Goal: Complete application form

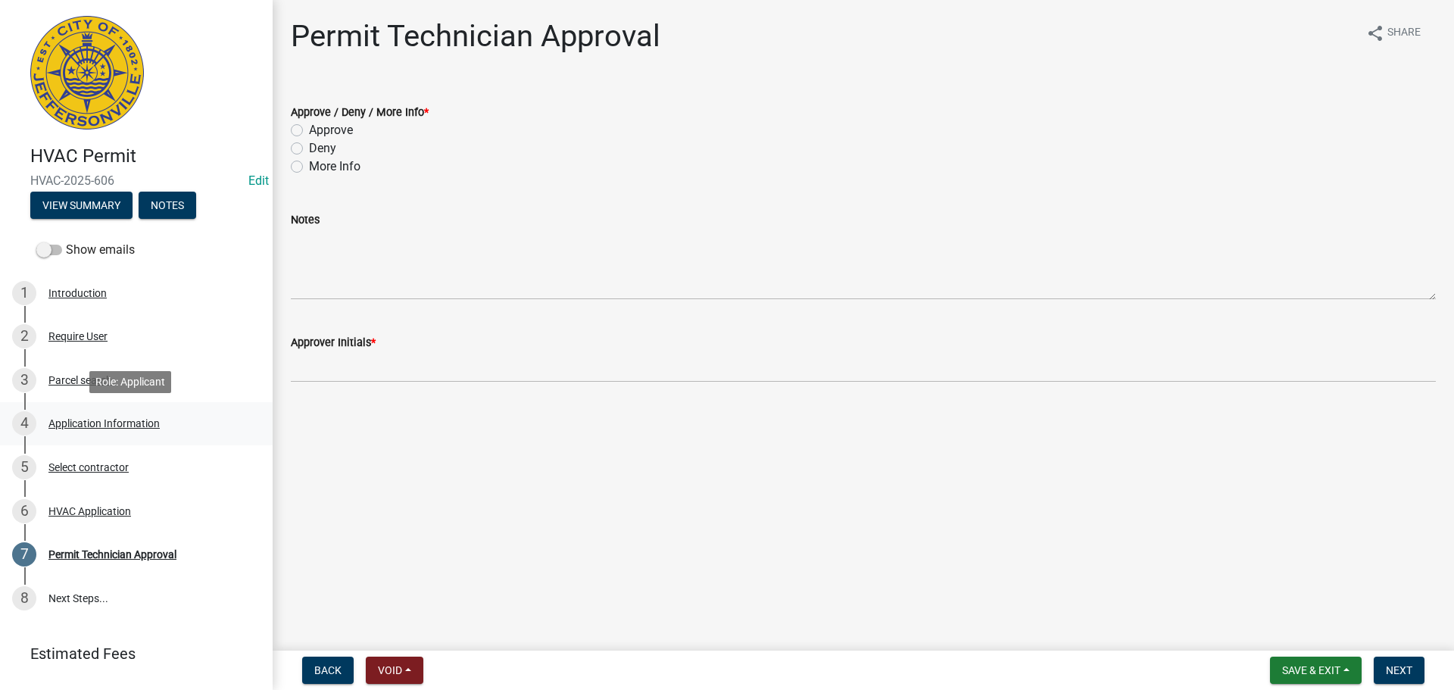
click at [105, 422] on div "Application Information" at bounding box center [103, 423] width 111 height 11
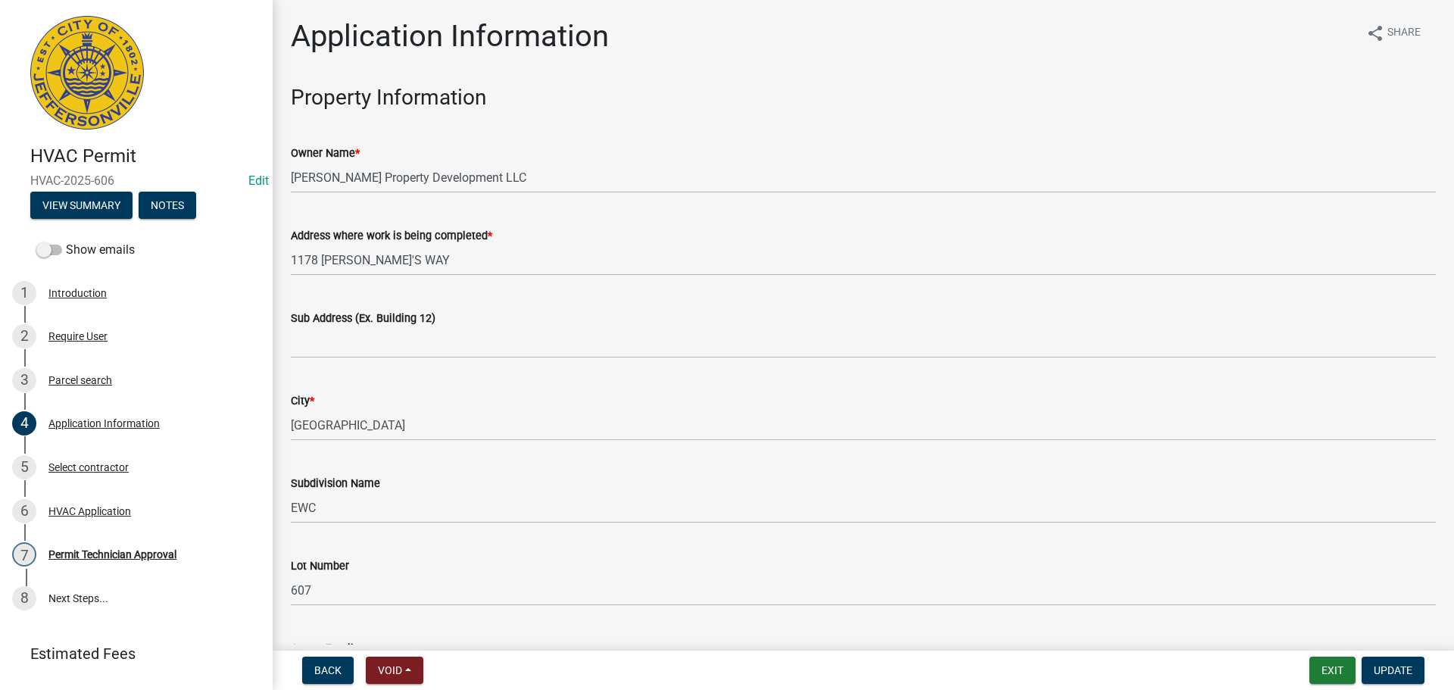
click at [493, 320] on div "Sub Address (Ex. Building 12)" at bounding box center [863, 318] width 1145 height 18
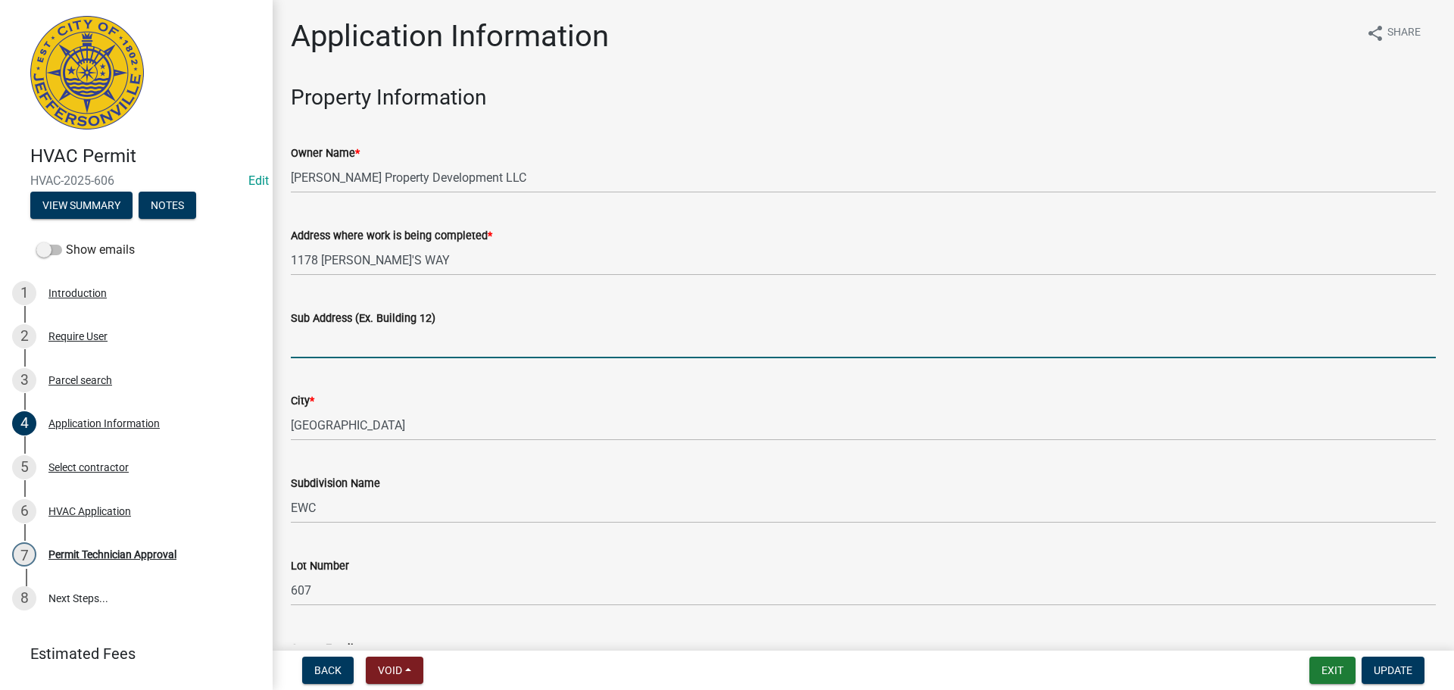
click at [488, 327] on input "Sub Address (Ex. Building 12)" at bounding box center [863, 342] width 1145 height 31
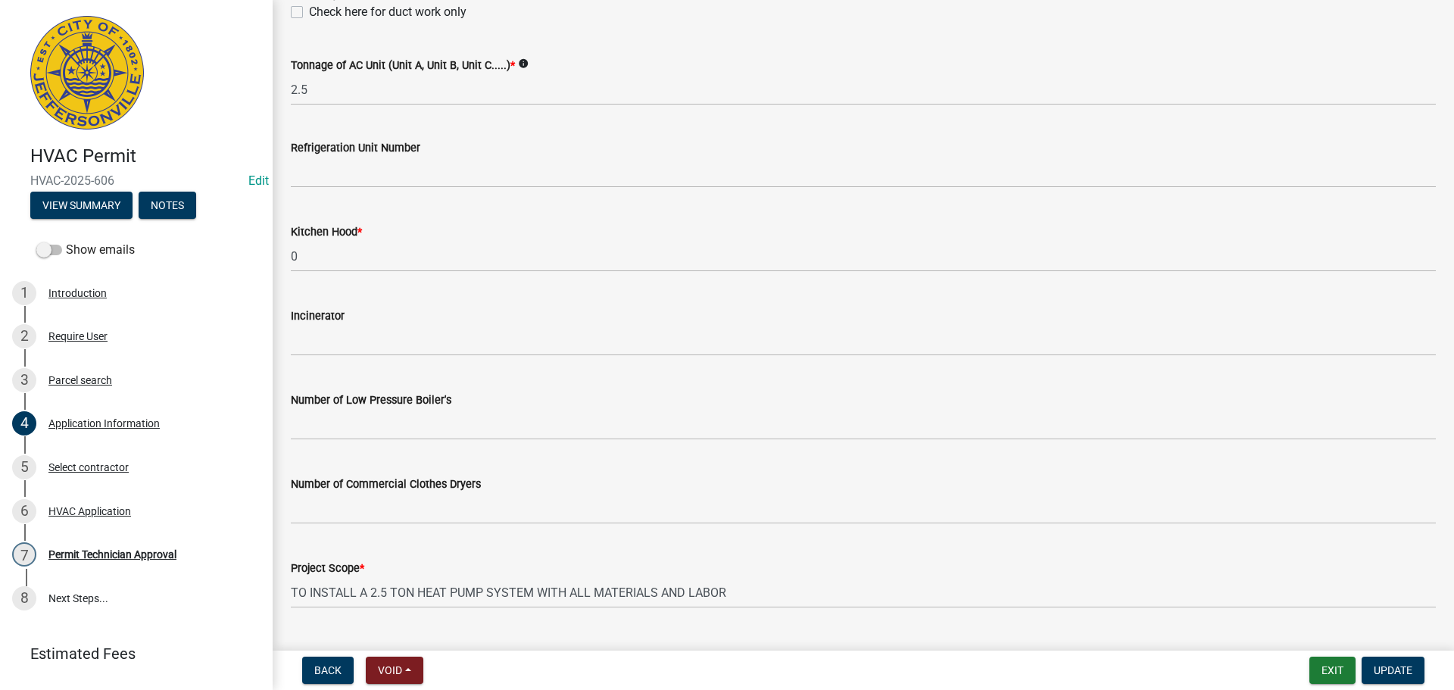
scroll to position [1019, 0]
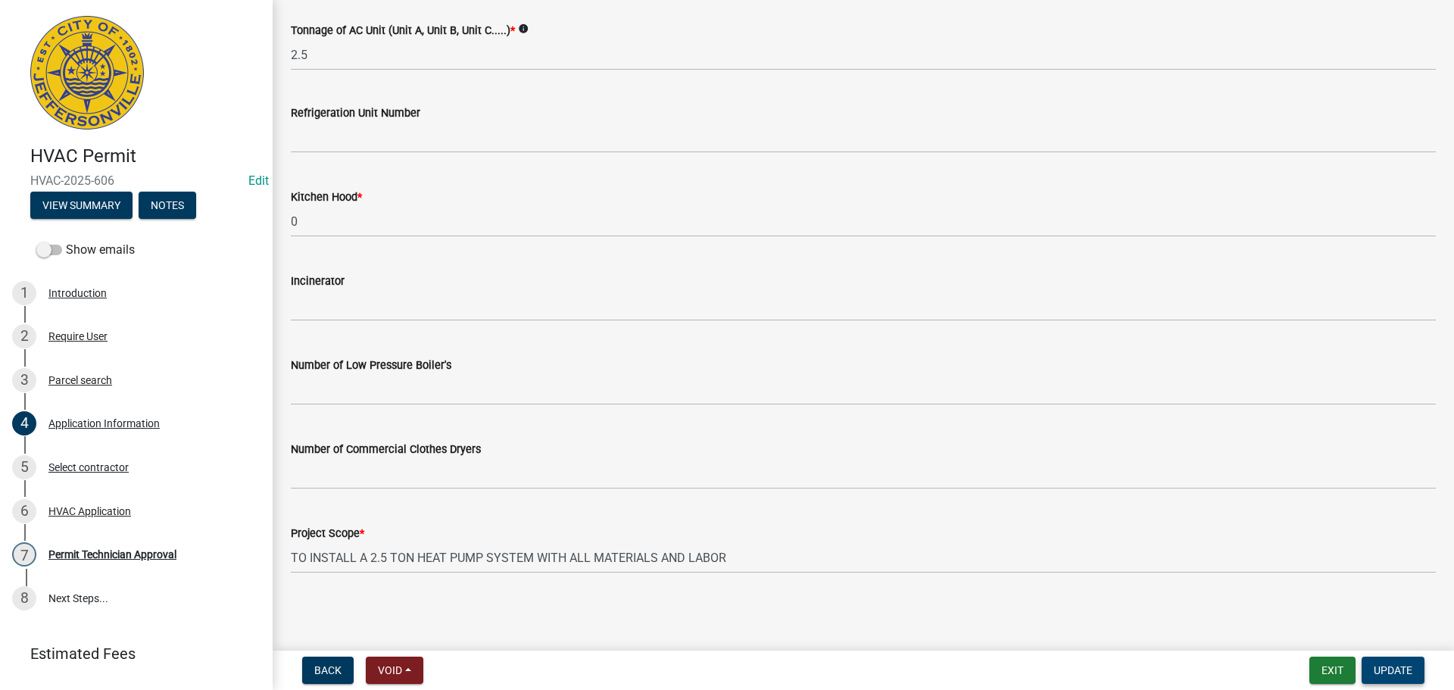
type input "1178 Dustin's Way"
click at [1395, 670] on span "Update" at bounding box center [1392, 670] width 39 height 12
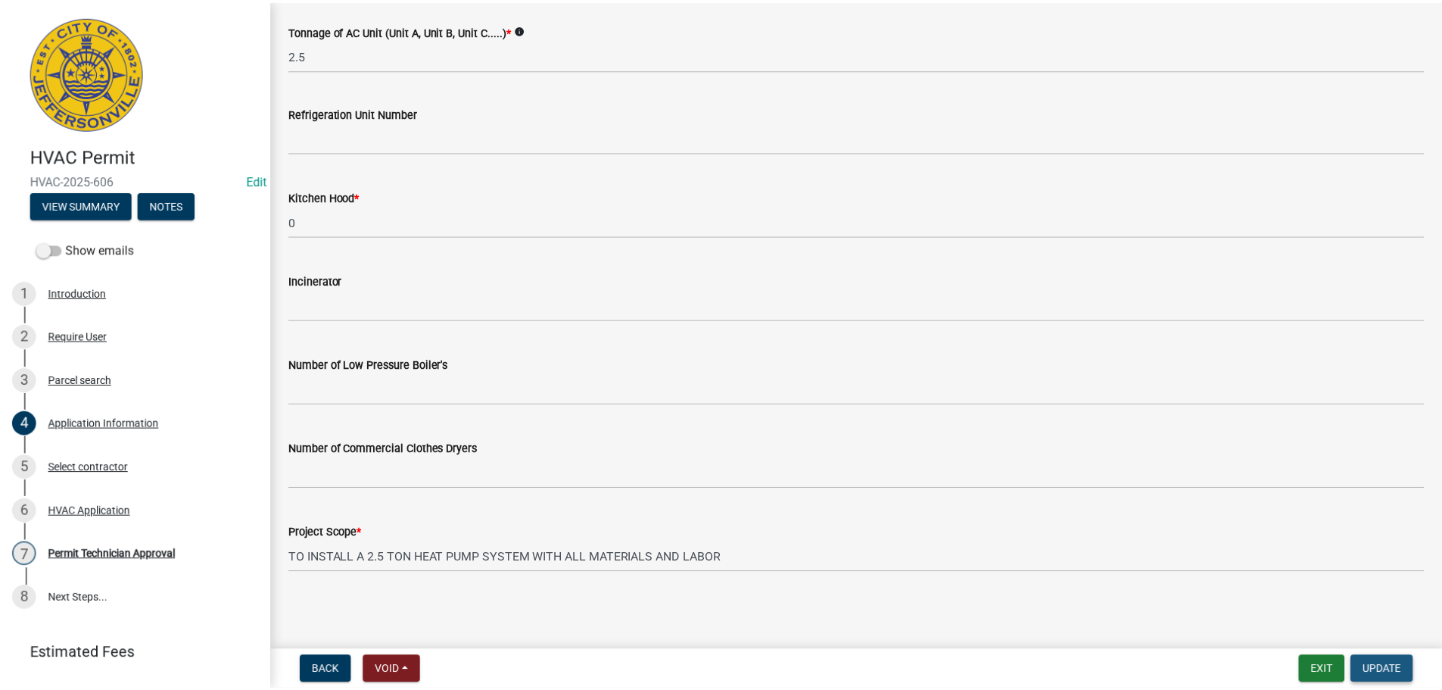
scroll to position [0, 0]
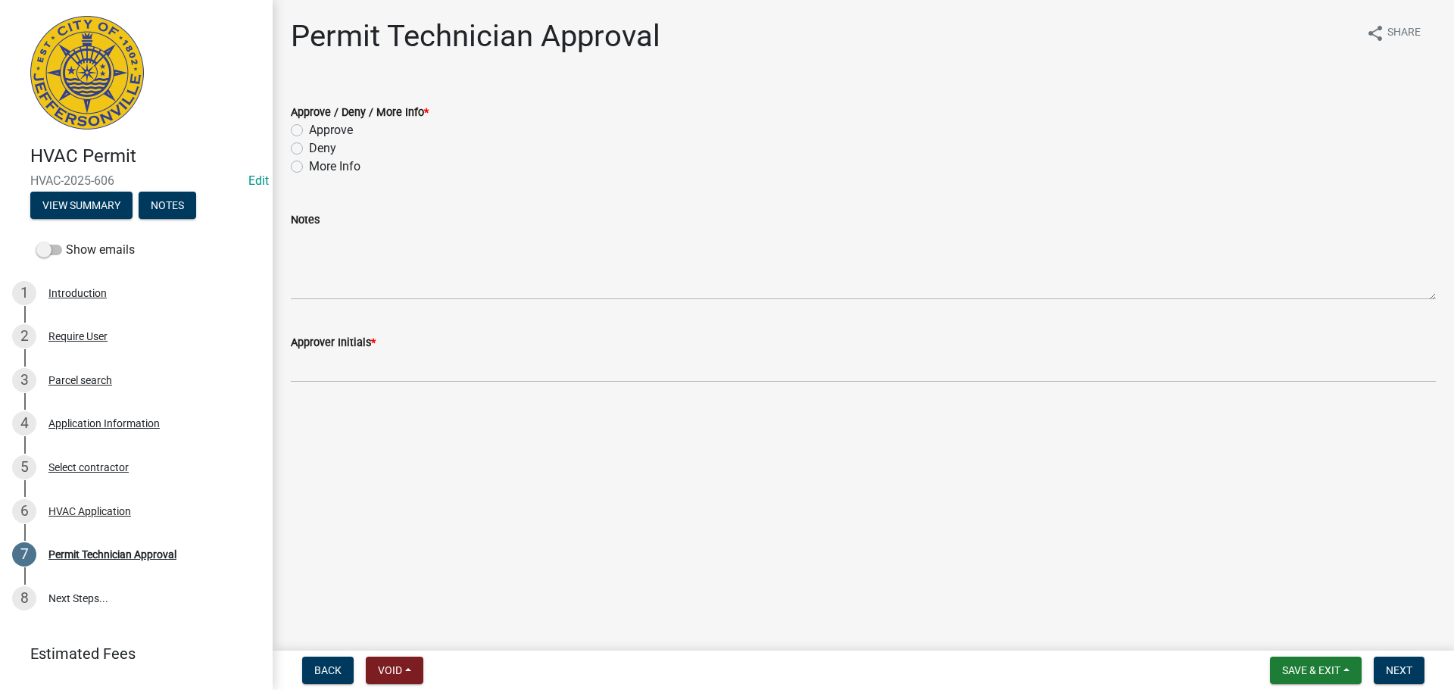
click at [347, 132] on label "Approve" at bounding box center [331, 130] width 44 height 18
click at [319, 131] on input "Approve" at bounding box center [314, 126] width 10 height 10
radio input "true"
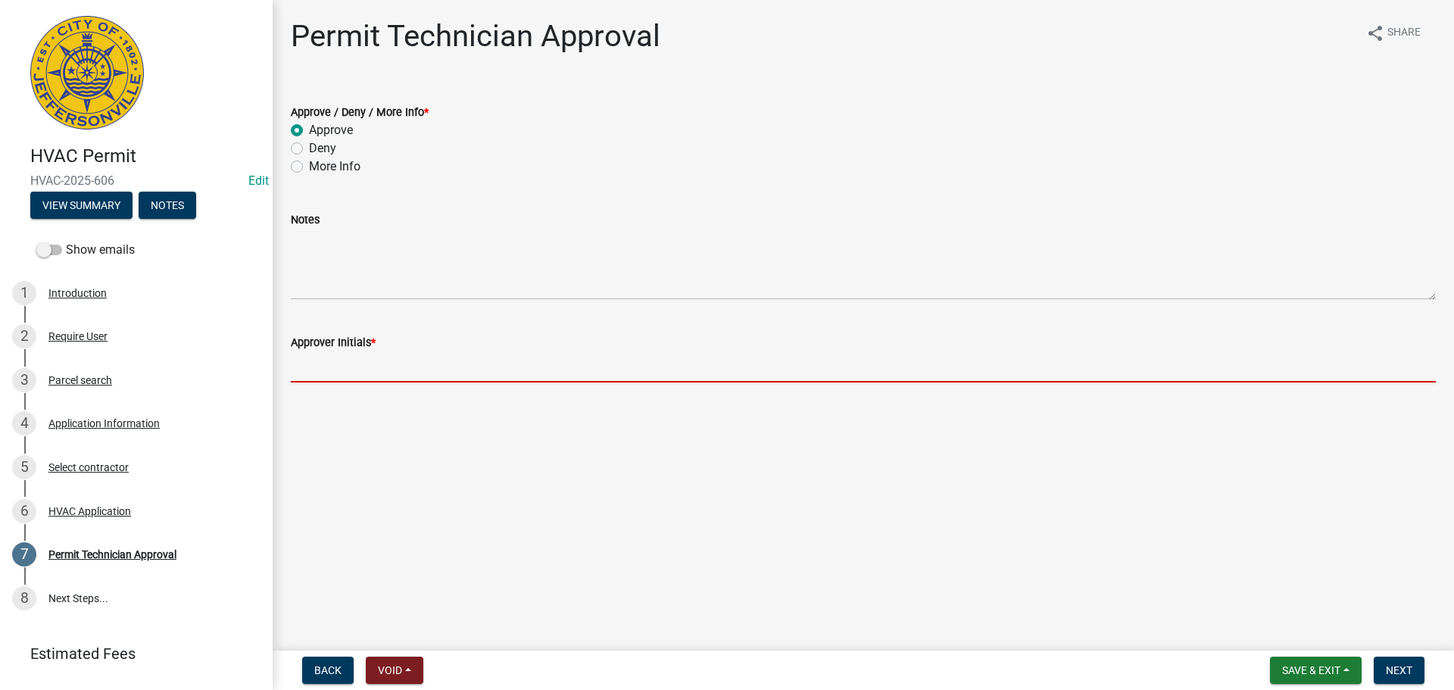
click at [349, 376] on input "Approver Initials *" at bounding box center [863, 366] width 1145 height 31
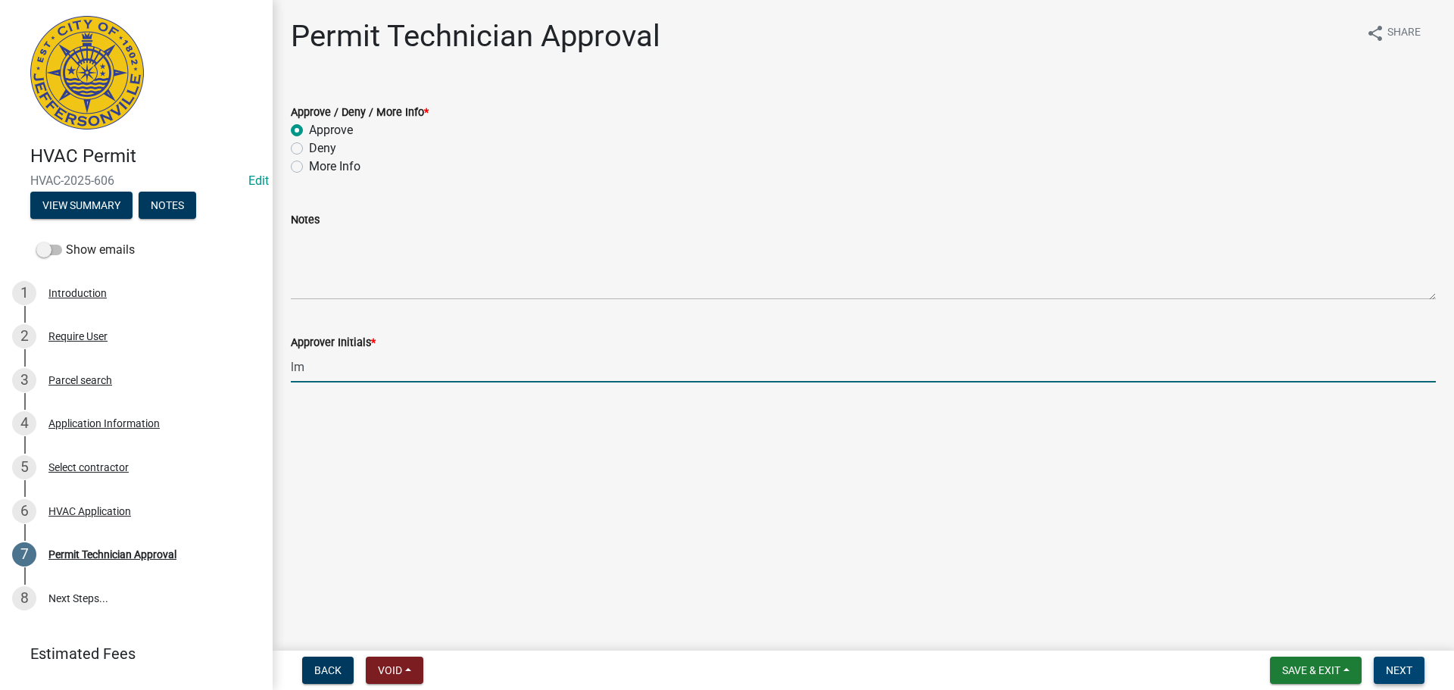
type input "lm"
click at [1411, 664] on span "Next" at bounding box center [1399, 670] width 27 height 12
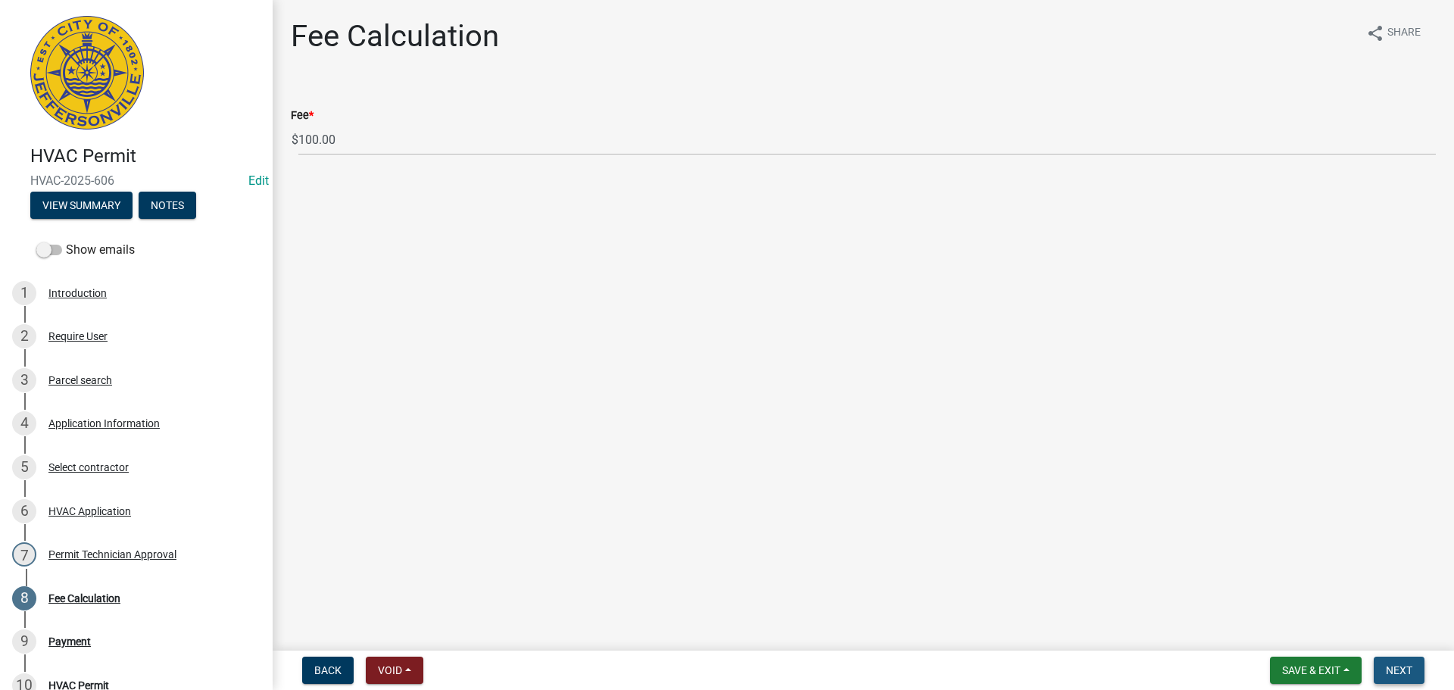
click at [1411, 664] on span "Next" at bounding box center [1399, 670] width 27 height 12
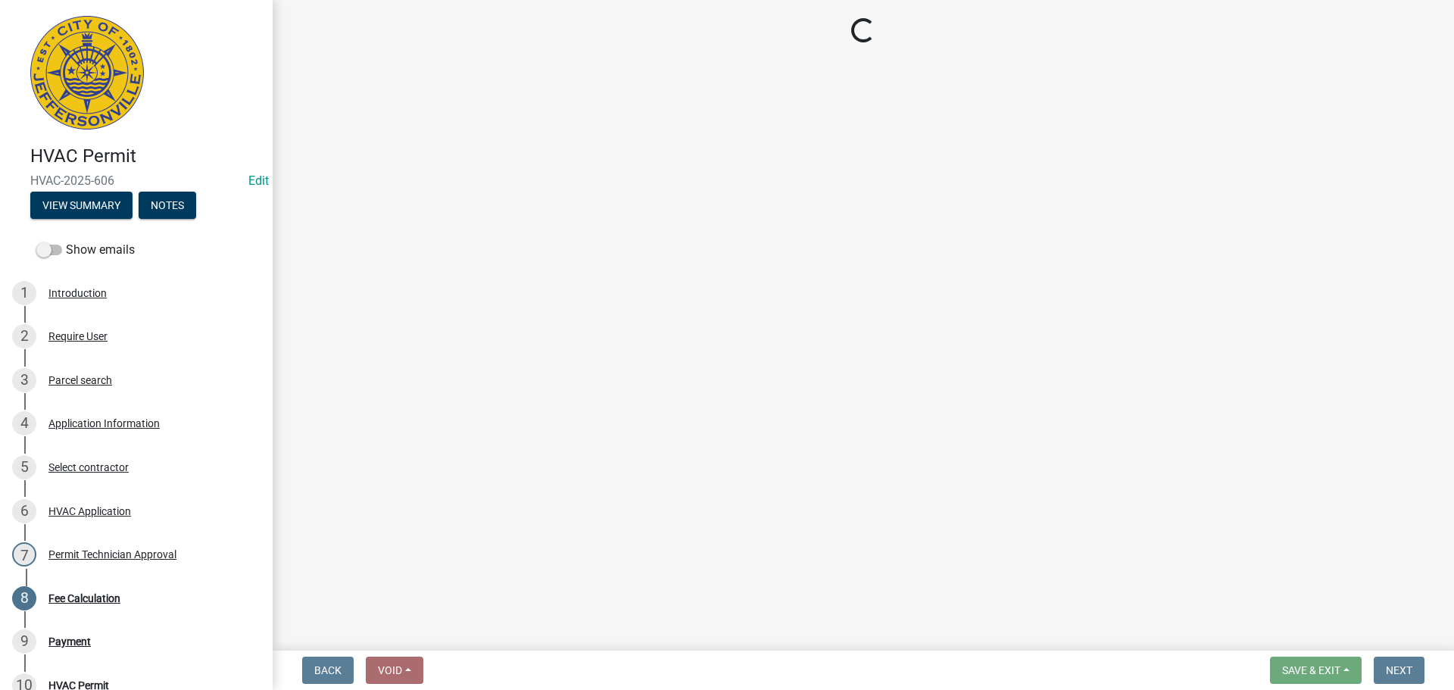
select select "3: 3"
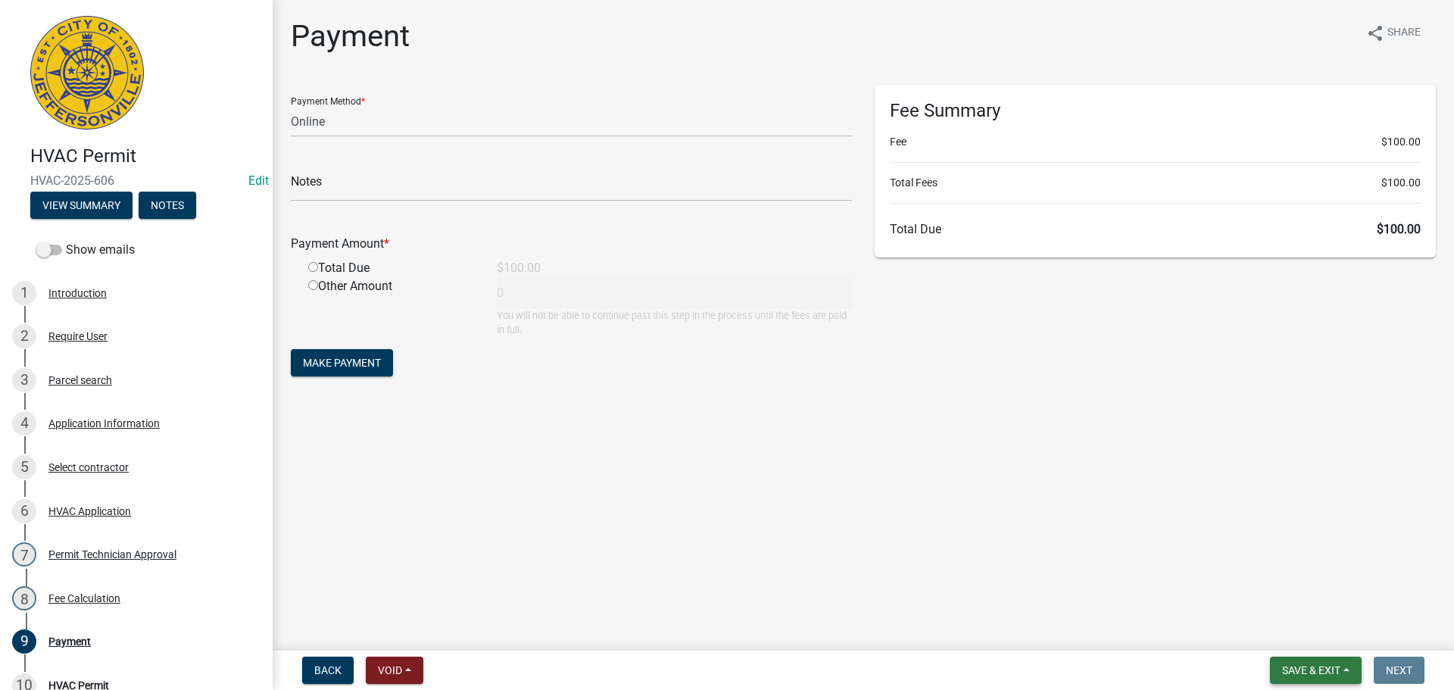
click at [1317, 660] on button "Save & Exit" at bounding box center [1316, 669] width 92 height 27
click at [1315, 641] on button "Save & Exit" at bounding box center [1300, 631] width 121 height 36
